Goal: Check status: Check status

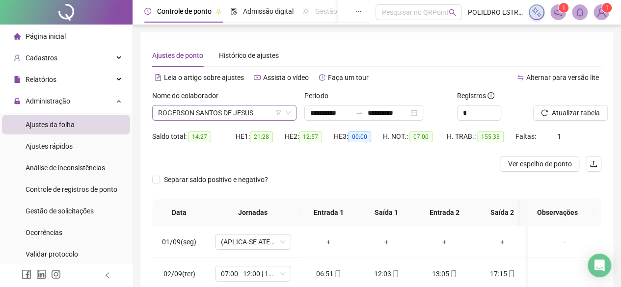
click at [256, 113] on span "ROGERSON SANTOS DE JESUS" at bounding box center [224, 113] width 133 height 15
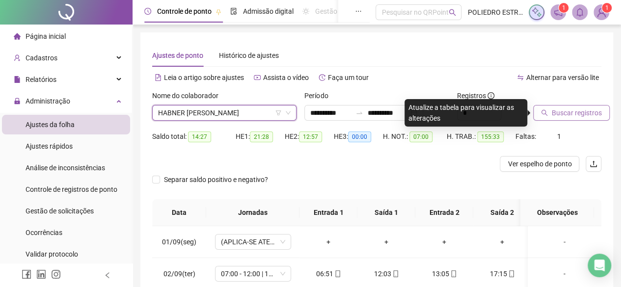
click at [553, 117] on span "Buscar registros" at bounding box center [577, 113] width 50 height 11
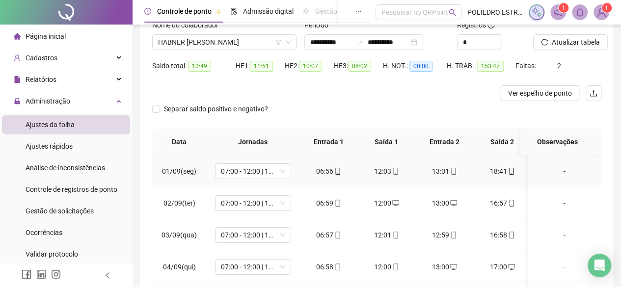
scroll to position [55, 0]
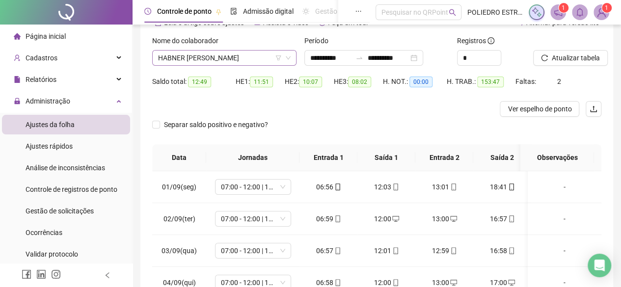
click at [267, 57] on span "HABNER [PERSON_NAME]" at bounding box center [224, 58] width 133 height 15
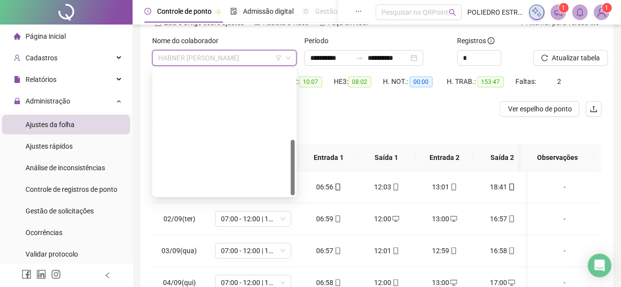
drag, startPoint x: 209, startPoint y: 109, endPoint x: 241, endPoint y: 108, distance: 31.5
click at [210, 261] on div "[PERSON_NAME]" at bounding box center [224, 266] width 129 height 11
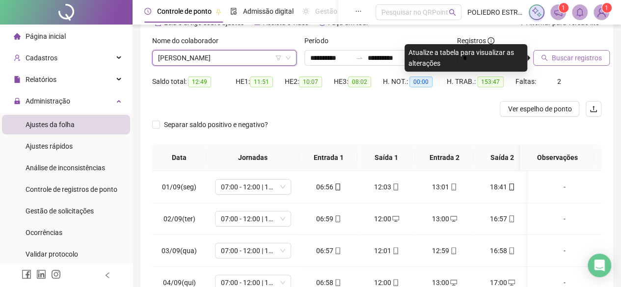
click at [589, 63] on button "Buscar registros" at bounding box center [571, 58] width 77 height 16
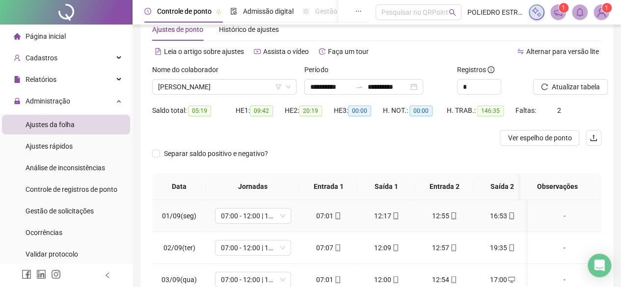
scroll to position [0, 0]
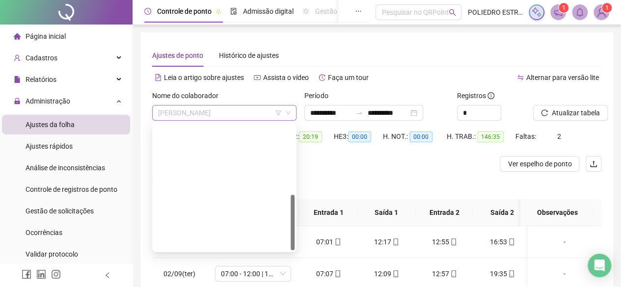
click at [262, 116] on span "[PERSON_NAME]" at bounding box center [224, 113] width 133 height 15
drag, startPoint x: 216, startPoint y: 151, endPoint x: 239, endPoint y: 141, distance: 24.4
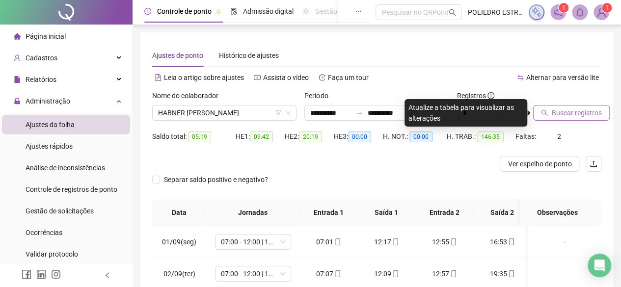
drag, startPoint x: 578, startPoint y: 117, endPoint x: 569, endPoint y: 114, distance: 9.9
click at [572, 113] on span "Buscar registros" at bounding box center [577, 113] width 50 height 11
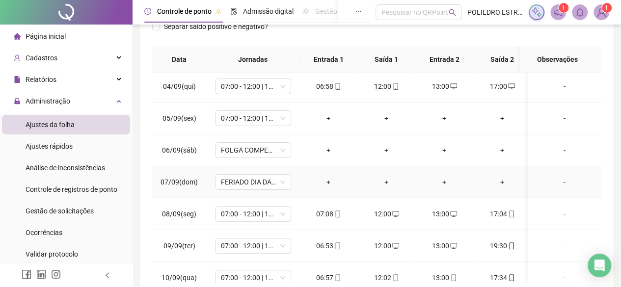
scroll to position [147, 0]
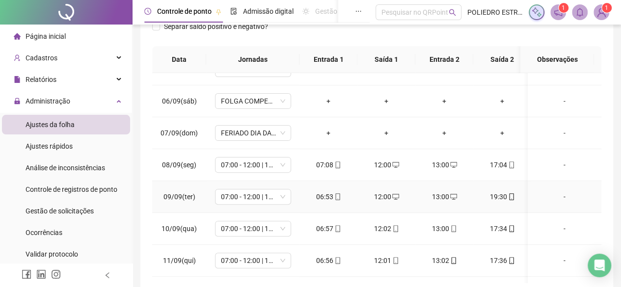
click at [332, 197] on div "06:53" at bounding box center [328, 196] width 42 height 11
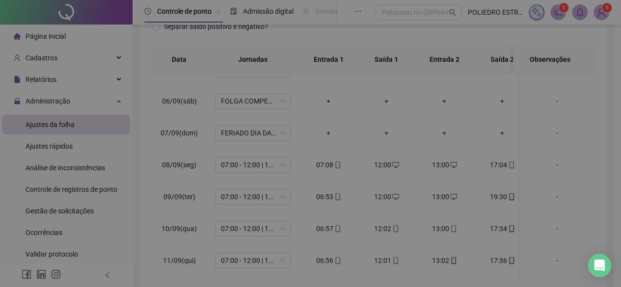
type input "**********"
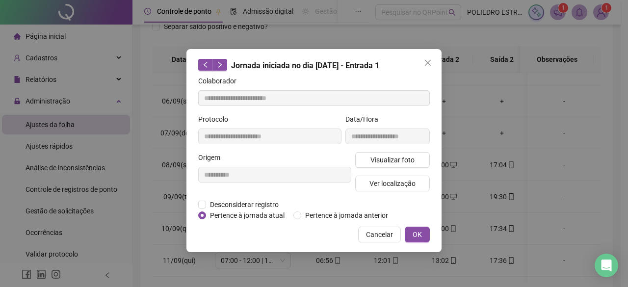
click at [430, 70] on button "Close" at bounding box center [428, 63] width 16 height 16
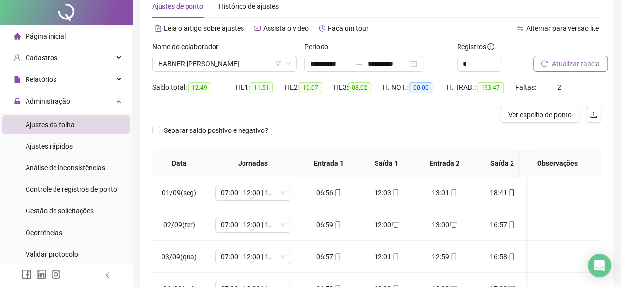
scroll to position [0, 0]
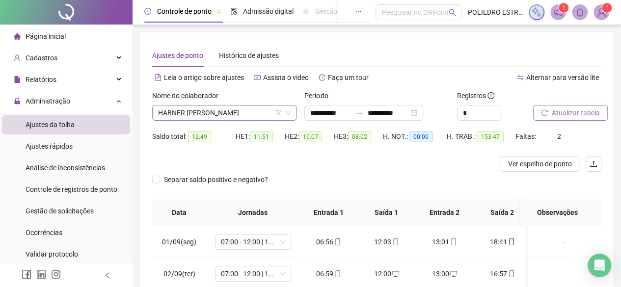
click at [267, 109] on span "HABNER [PERSON_NAME]" at bounding box center [224, 113] width 133 height 15
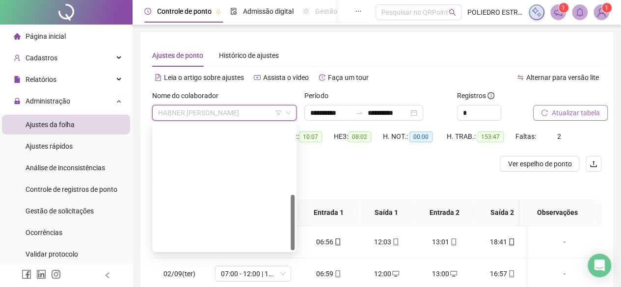
scroll to position [49, 0]
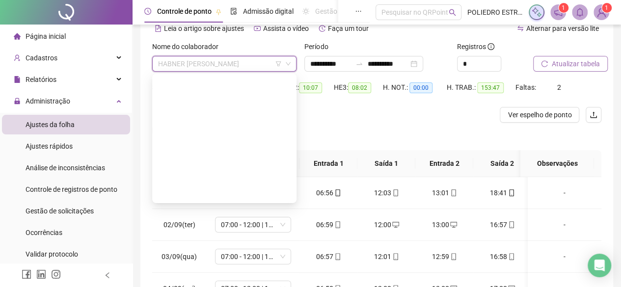
click at [225, 267] on div "[PERSON_NAME]" at bounding box center [224, 272] width 129 height 11
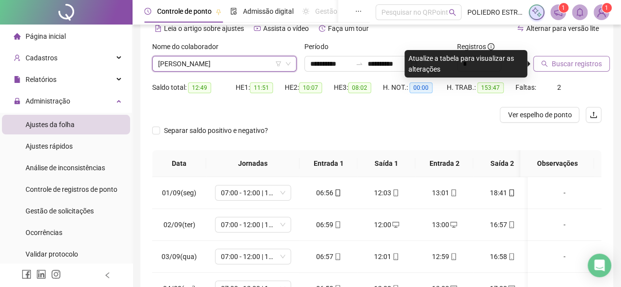
click at [567, 62] on span "Buscar registros" at bounding box center [577, 63] width 50 height 11
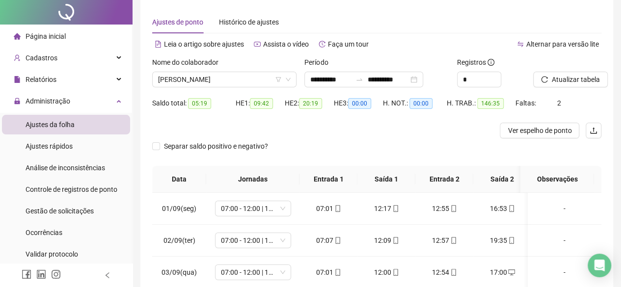
scroll to position [0, 0]
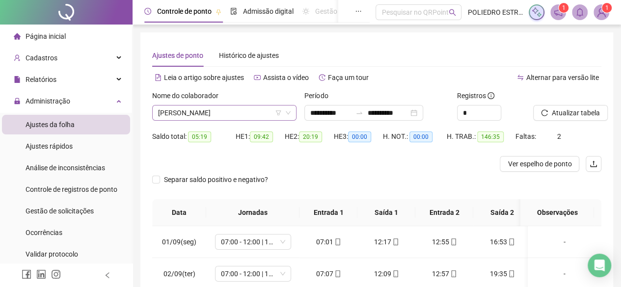
click at [262, 113] on span "[PERSON_NAME]" at bounding box center [224, 113] width 133 height 15
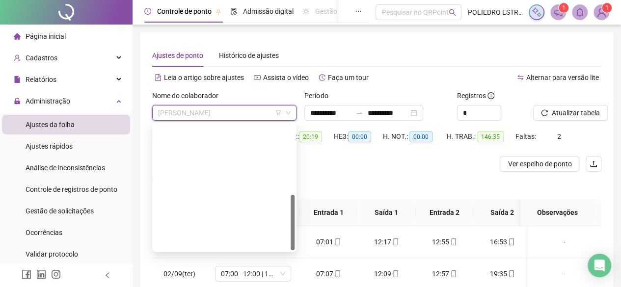
drag, startPoint x: 249, startPoint y: 182, endPoint x: 450, endPoint y: 186, distance: 200.9
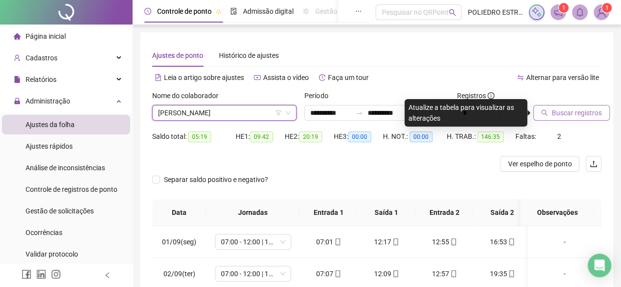
click at [576, 115] on span "Buscar registros" at bounding box center [577, 113] width 50 height 11
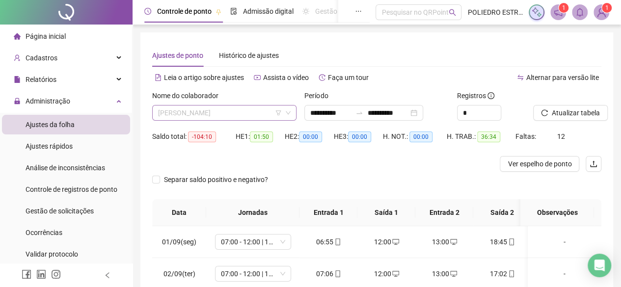
drag, startPoint x: 256, startPoint y: 114, endPoint x: 264, endPoint y: 167, distance: 53.6
click at [256, 115] on span "[PERSON_NAME]" at bounding box center [224, 113] width 133 height 15
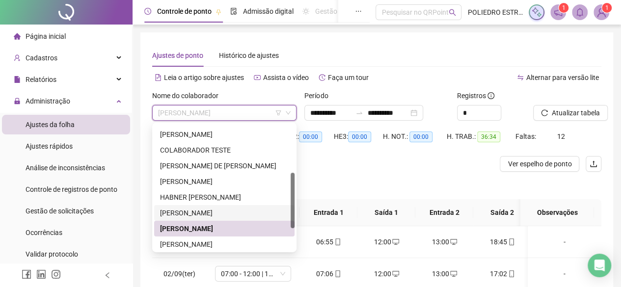
scroll to position [59, 0]
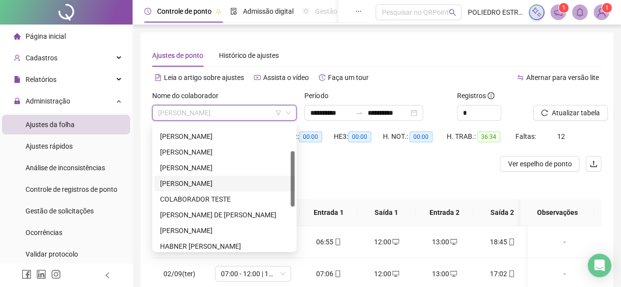
click at [230, 186] on div "[PERSON_NAME]" at bounding box center [224, 183] width 129 height 11
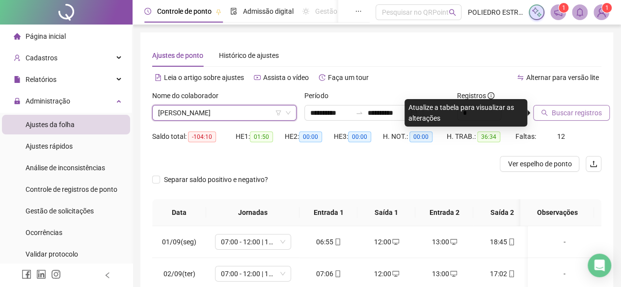
click at [569, 112] on span "Buscar registros" at bounding box center [577, 113] width 50 height 11
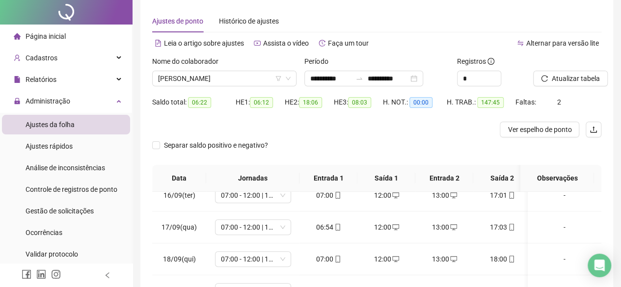
scroll to position [0, 0]
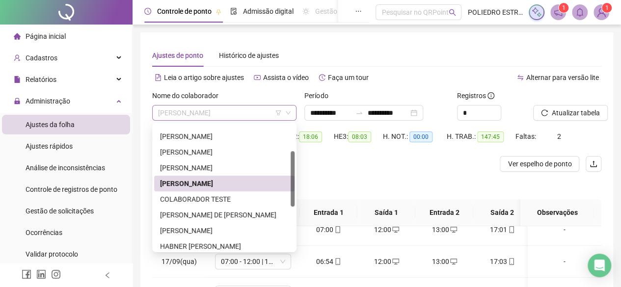
click at [268, 114] on span "[PERSON_NAME]" at bounding box center [224, 113] width 133 height 15
click at [211, 245] on div "HABNER [PERSON_NAME]" at bounding box center [224, 246] width 129 height 11
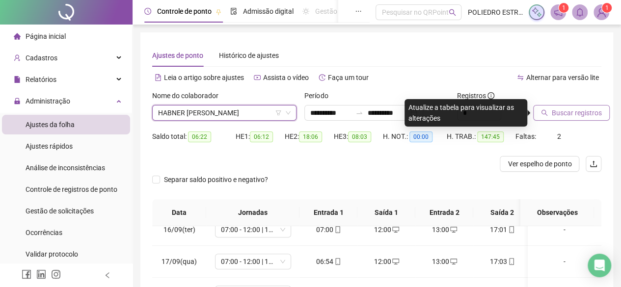
click at [578, 116] on span "Buscar registros" at bounding box center [577, 113] width 50 height 11
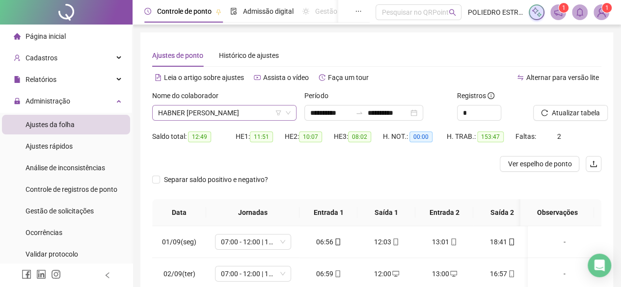
click at [269, 113] on span "HABNER [PERSON_NAME]" at bounding box center [224, 113] width 133 height 15
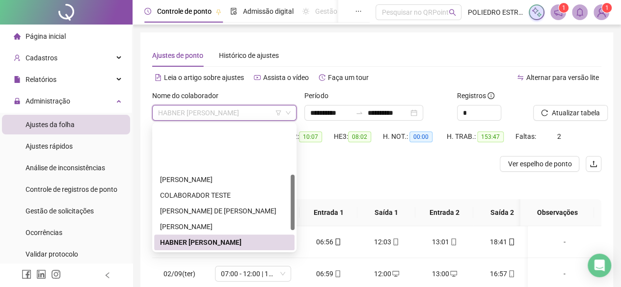
scroll to position [112, 0]
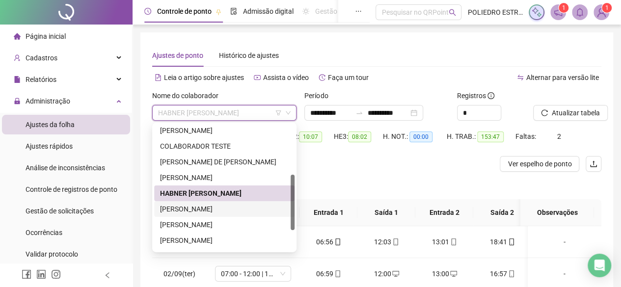
drag, startPoint x: 234, startPoint y: 209, endPoint x: 271, endPoint y: 213, distance: 37.5
click at [234, 209] on div "[PERSON_NAME]" at bounding box center [224, 209] width 129 height 11
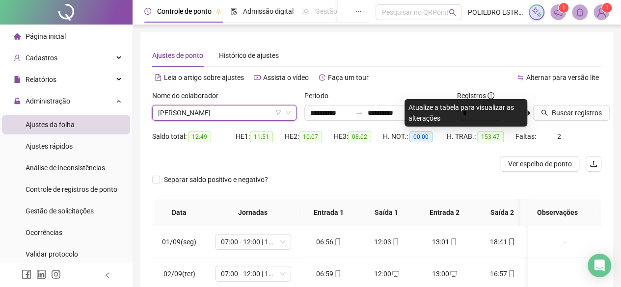
click at [574, 116] on span "Buscar registros" at bounding box center [577, 113] width 50 height 11
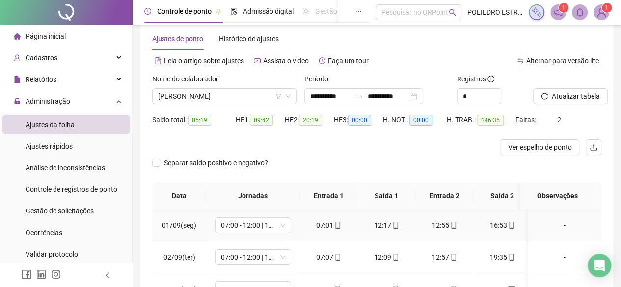
scroll to position [0, 0]
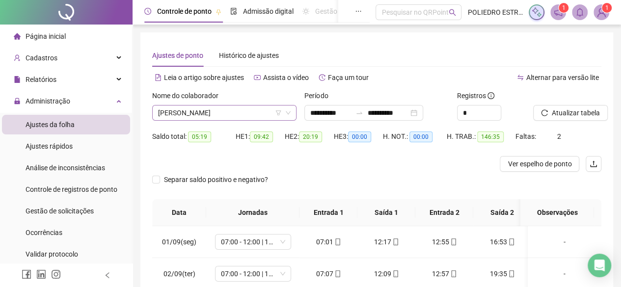
drag, startPoint x: 253, startPoint y: 115, endPoint x: 253, endPoint y: 140, distance: 24.6
click at [253, 118] on span "[PERSON_NAME]" at bounding box center [224, 113] width 133 height 15
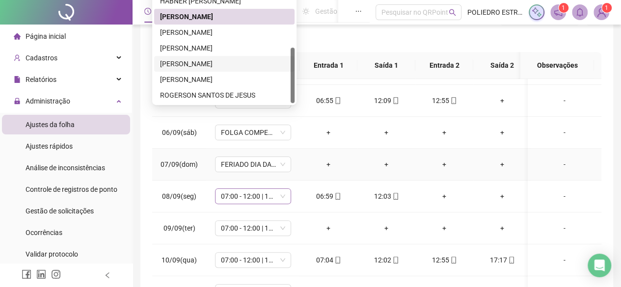
scroll to position [147, 0]
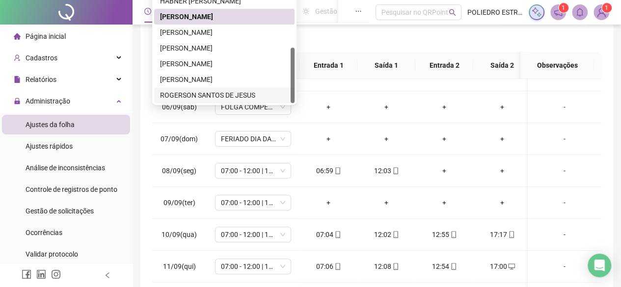
click at [231, 90] on div "ROGERSON SANTOS DE JESUS" at bounding box center [224, 95] width 129 height 11
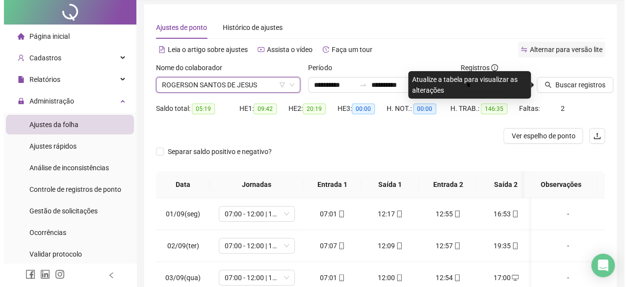
scroll to position [0, 0]
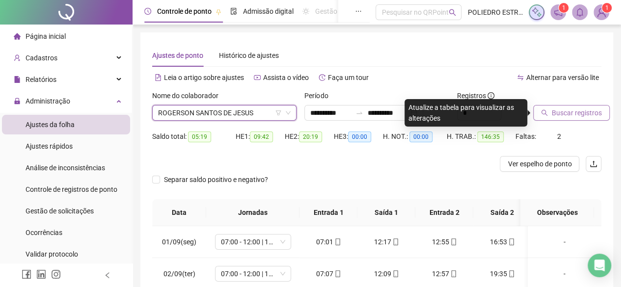
click at [567, 110] on span "Buscar registros" at bounding box center [577, 113] width 50 height 11
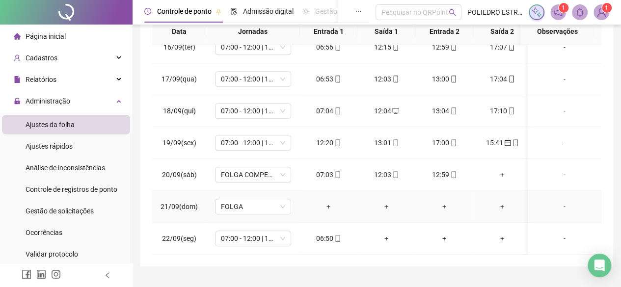
scroll to position [196, 0]
